Goal: Information Seeking & Learning: Compare options

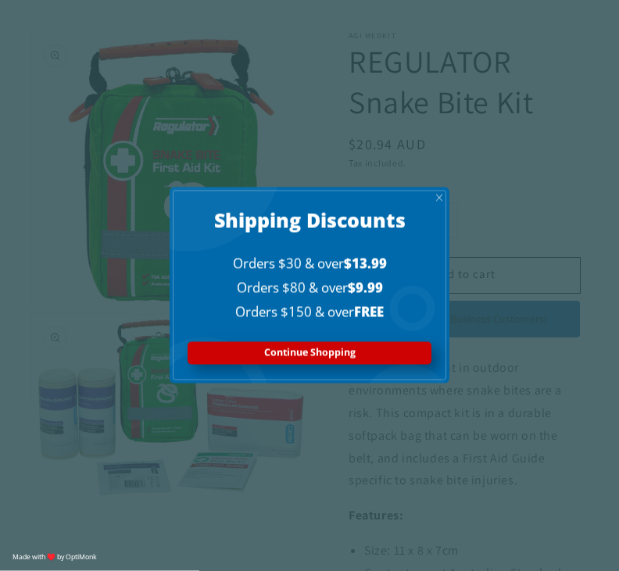
scroll to position [151, 0]
click at [437, 203] on span "X" at bounding box center [439, 197] width 8 height 11
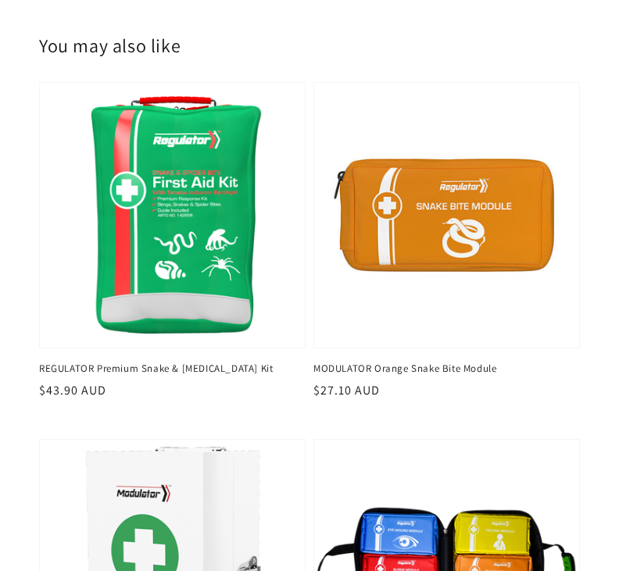
scroll to position [1238, 0]
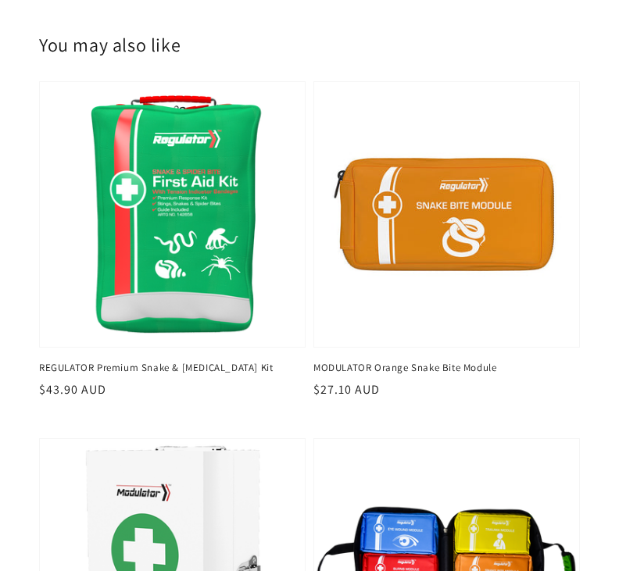
click at [456, 362] on link "MODULATOR Orange Snake Bite Module" at bounding box center [441, 369] width 257 height 14
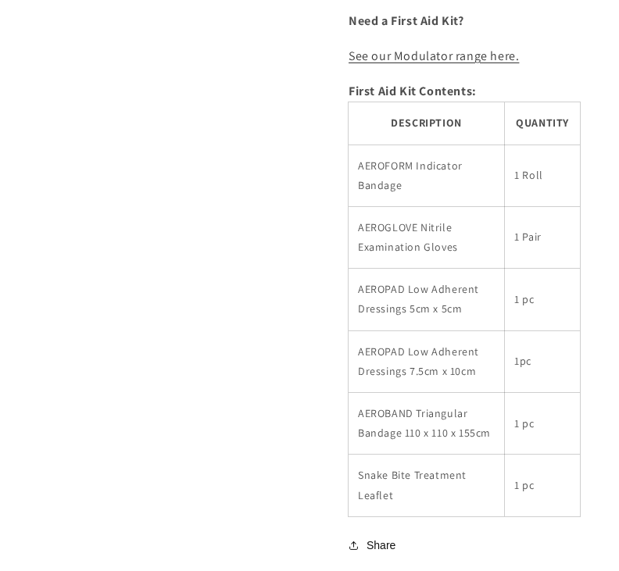
scroll to position [958, 0]
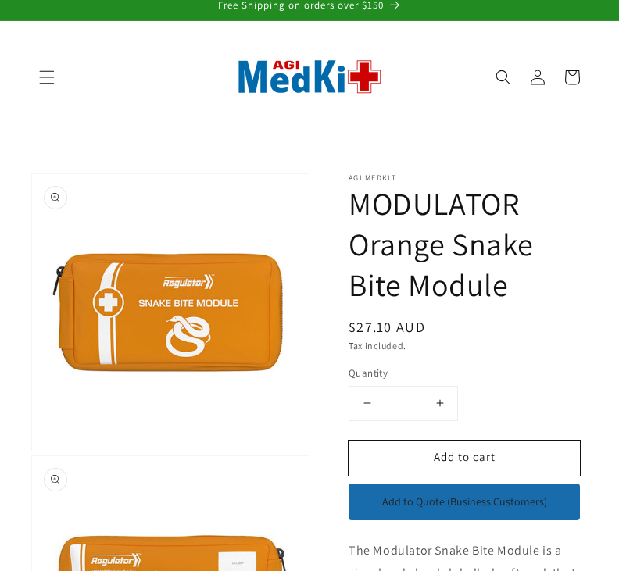
scroll to position [0, 0]
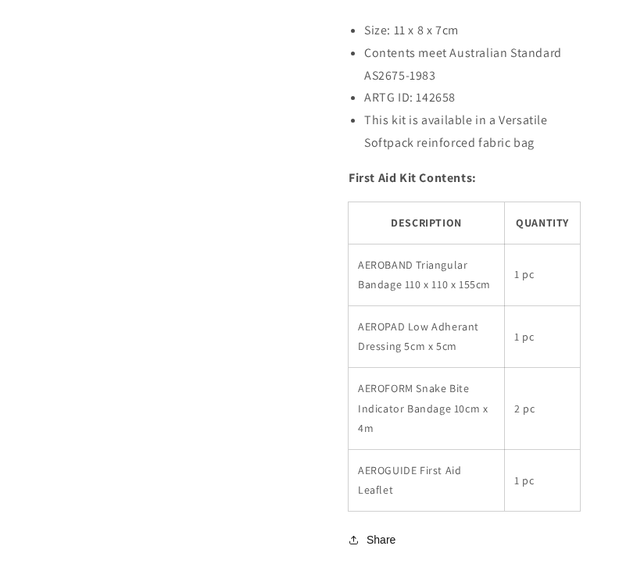
scroll to position [683, 0]
